Goal: Transaction & Acquisition: Purchase product/service

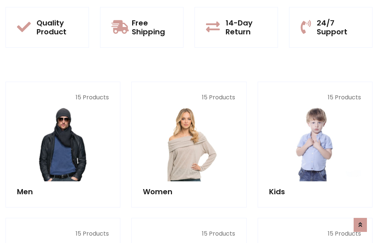
scroll to position [602, 0]
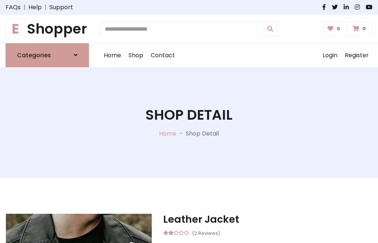
click at [47, 29] on h1 "E Shopper" at bounding box center [47, 29] width 83 height 17
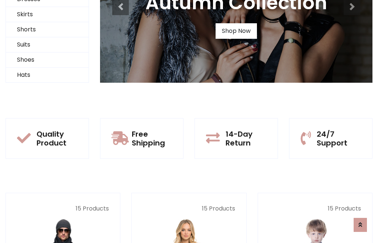
scroll to position [71, 0]
